Goal: Task Accomplishment & Management: Manage account settings

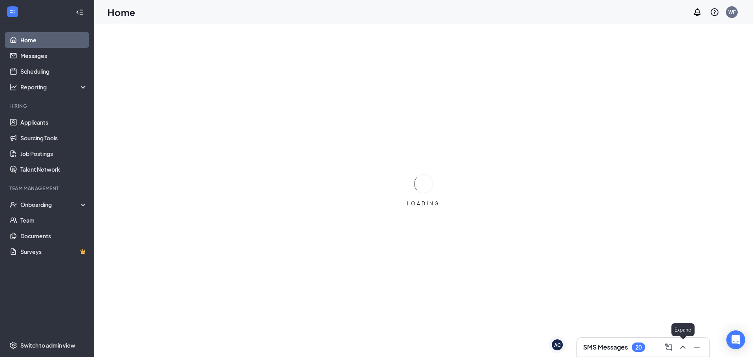
click at [685, 349] on icon "ChevronUp" at bounding box center [682, 347] width 5 height 3
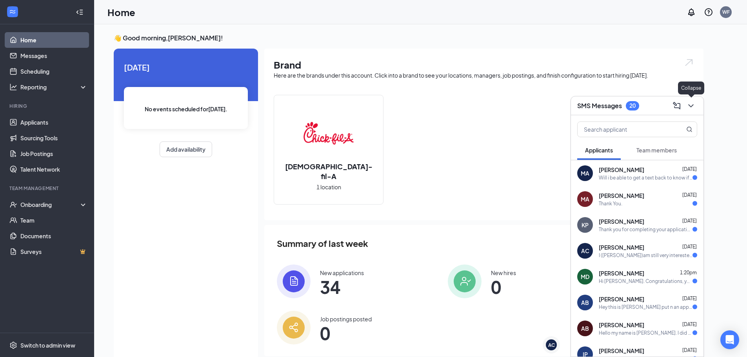
click at [692, 104] on icon "ChevronDown" at bounding box center [690, 105] width 9 height 9
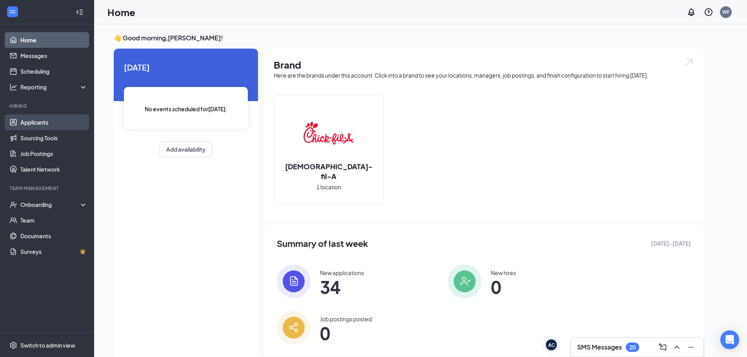
click at [56, 122] on link "Applicants" at bounding box center [53, 123] width 67 height 16
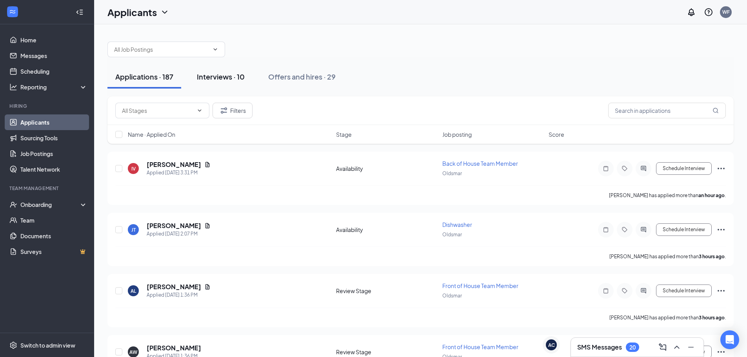
click at [218, 79] on div "Interviews · 10" at bounding box center [221, 77] width 48 height 10
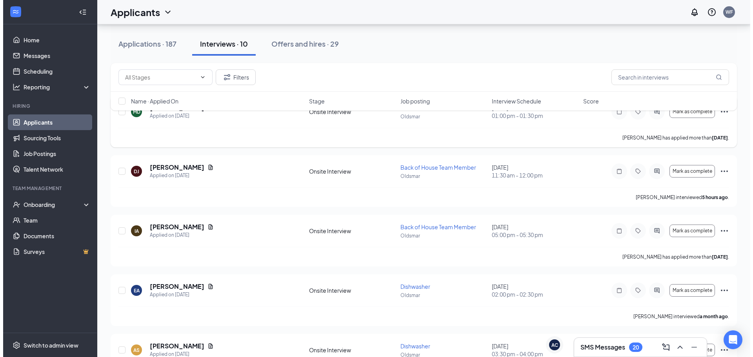
scroll to position [57, 0]
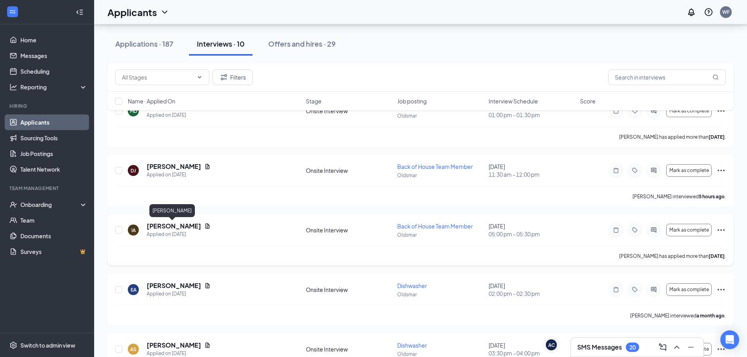
click at [168, 225] on h5 "[PERSON_NAME]" at bounding box center [174, 226] width 55 height 9
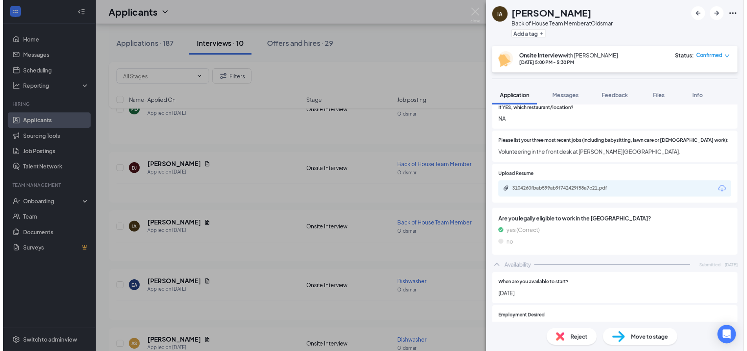
scroll to position [298, 0]
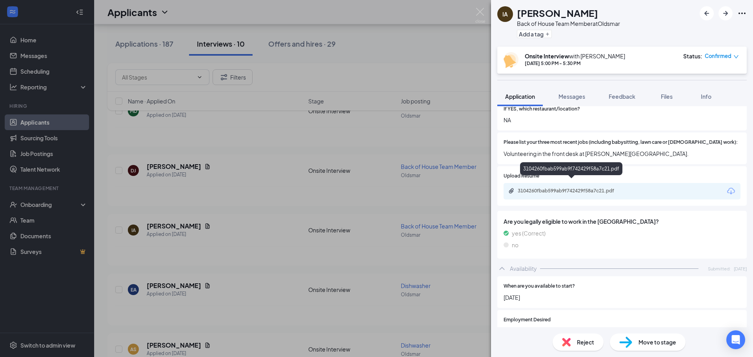
click at [567, 188] on div "3104260fbab599ab9f742429f58a7c21.pdf" at bounding box center [573, 191] width 110 height 6
click at [446, 41] on div "IA [PERSON_NAME] Back of House Team Member at Oldsmar Add a tag Onsite Intervie…" at bounding box center [376, 178] width 753 height 357
